Goal: Transaction & Acquisition: Download file/media

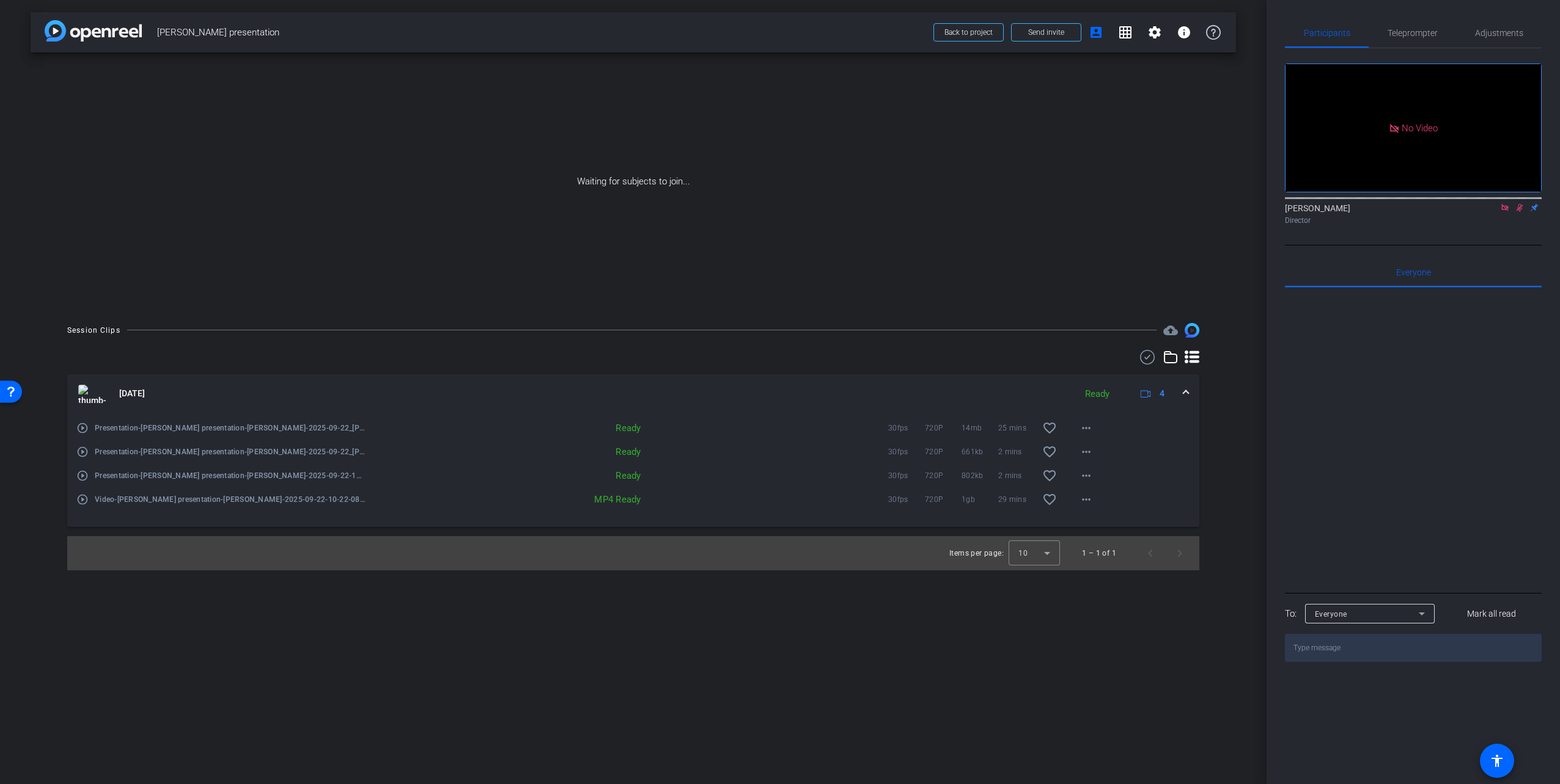
click at [678, 696] on div "arrow_back [PERSON_NAME] presentation Back to project Send invite account_box g…" at bounding box center [633, 392] width 1266 height 784
click at [92, 30] on img at bounding box center [93, 31] width 97 height 21
click at [626, 501] on div "MP4 Ready" at bounding box center [581, 499] width 130 height 12
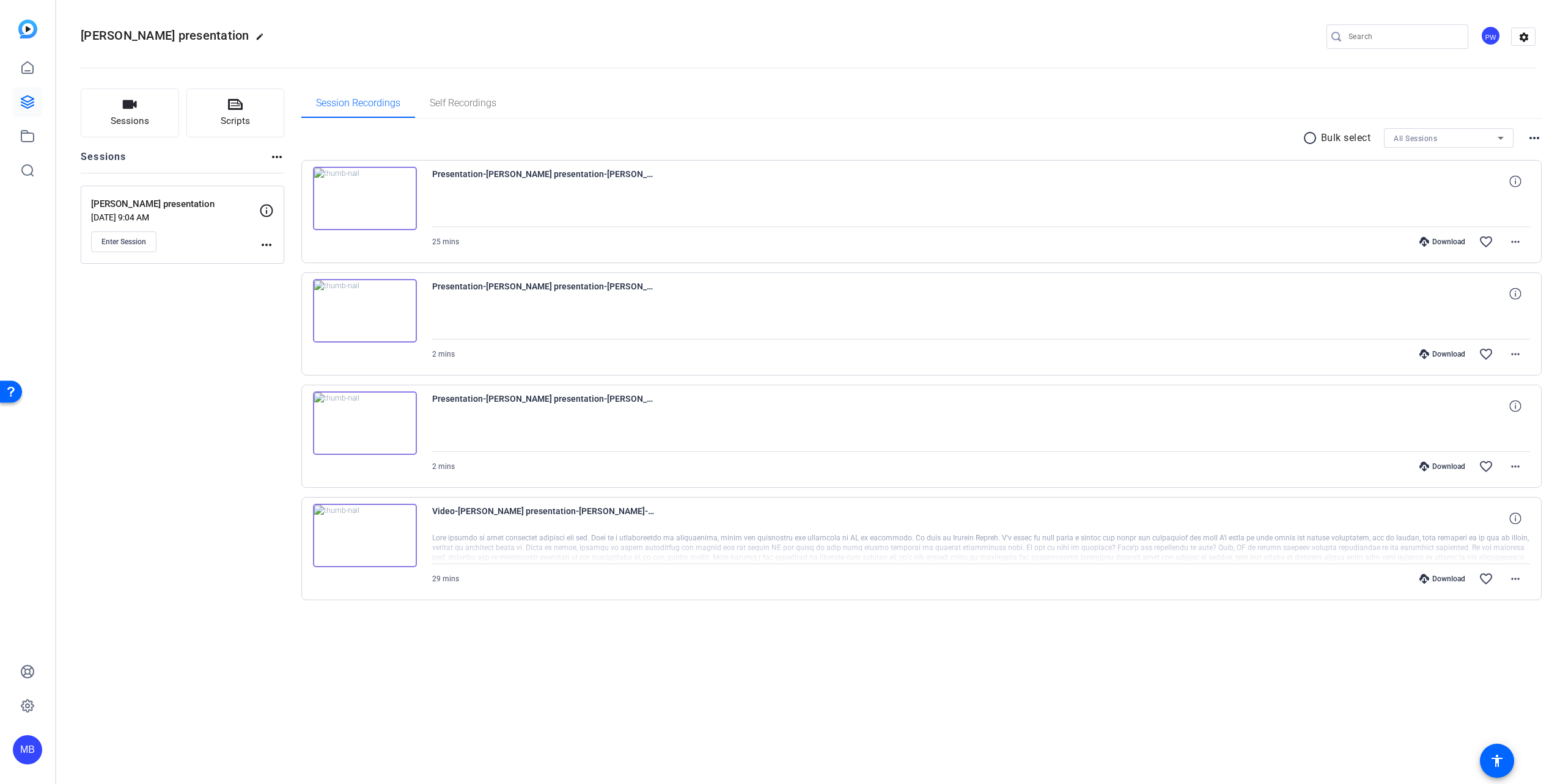
click at [1438, 575] on div "Download" at bounding box center [1442, 579] width 58 height 10
click at [1516, 575] on mat-icon "more_horiz" at bounding box center [1515, 579] width 15 height 15
click at [1499, 631] on span "Download MP4" at bounding box center [1483, 633] width 73 height 15
click at [497, 749] on div "[PERSON_NAME] presentation edit PW settings Sessions Scripts Sessions more_hori…" at bounding box center [808, 392] width 1504 height 784
click at [1512, 241] on mat-icon "more_horiz" at bounding box center [1515, 241] width 15 height 15
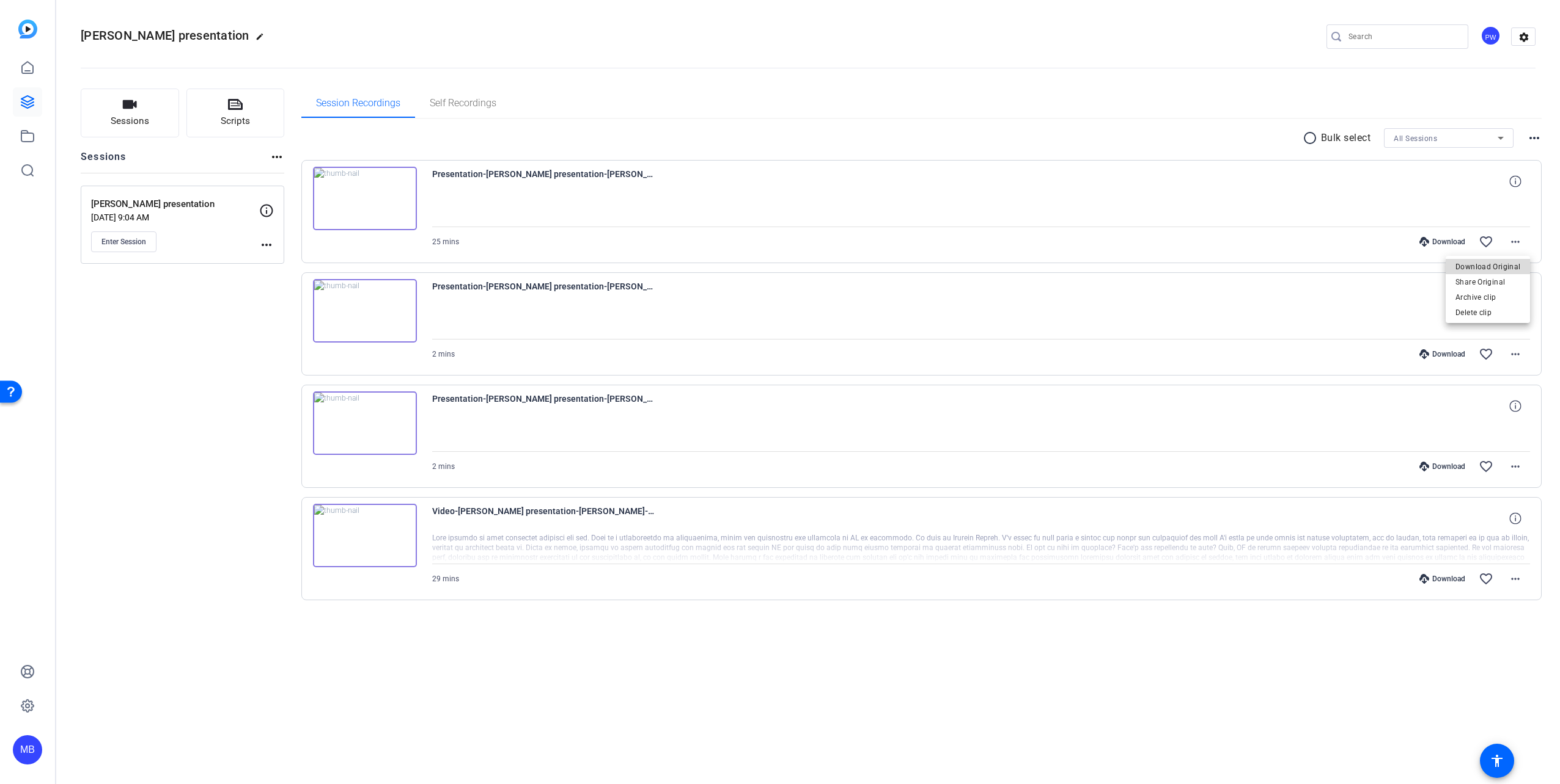
click at [1506, 268] on span "Download Original" at bounding box center [1487, 267] width 64 height 15
